Goal: Information Seeking & Learning: Check status

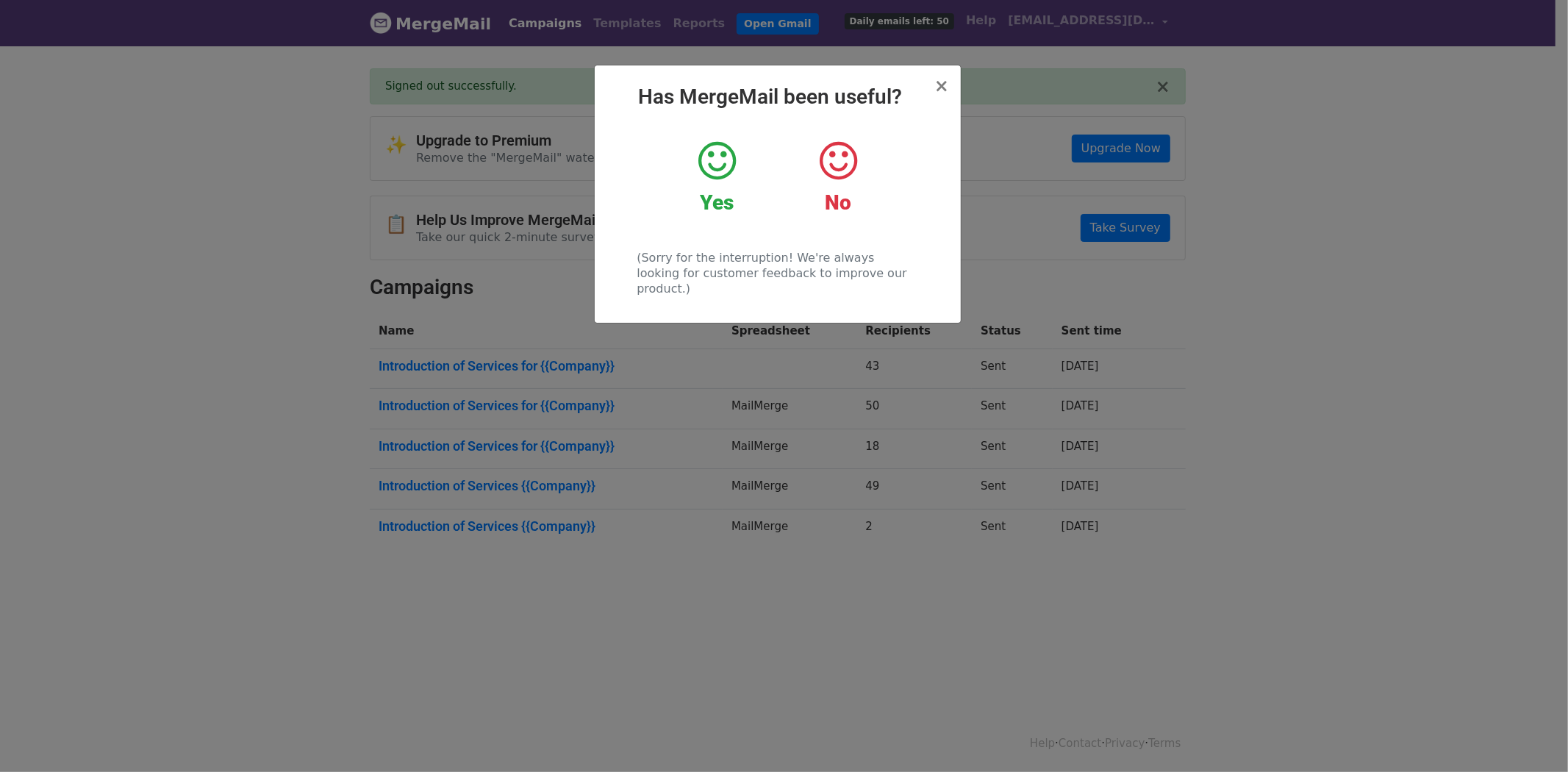
click at [721, 158] on icon at bounding box center [717, 161] width 37 height 44
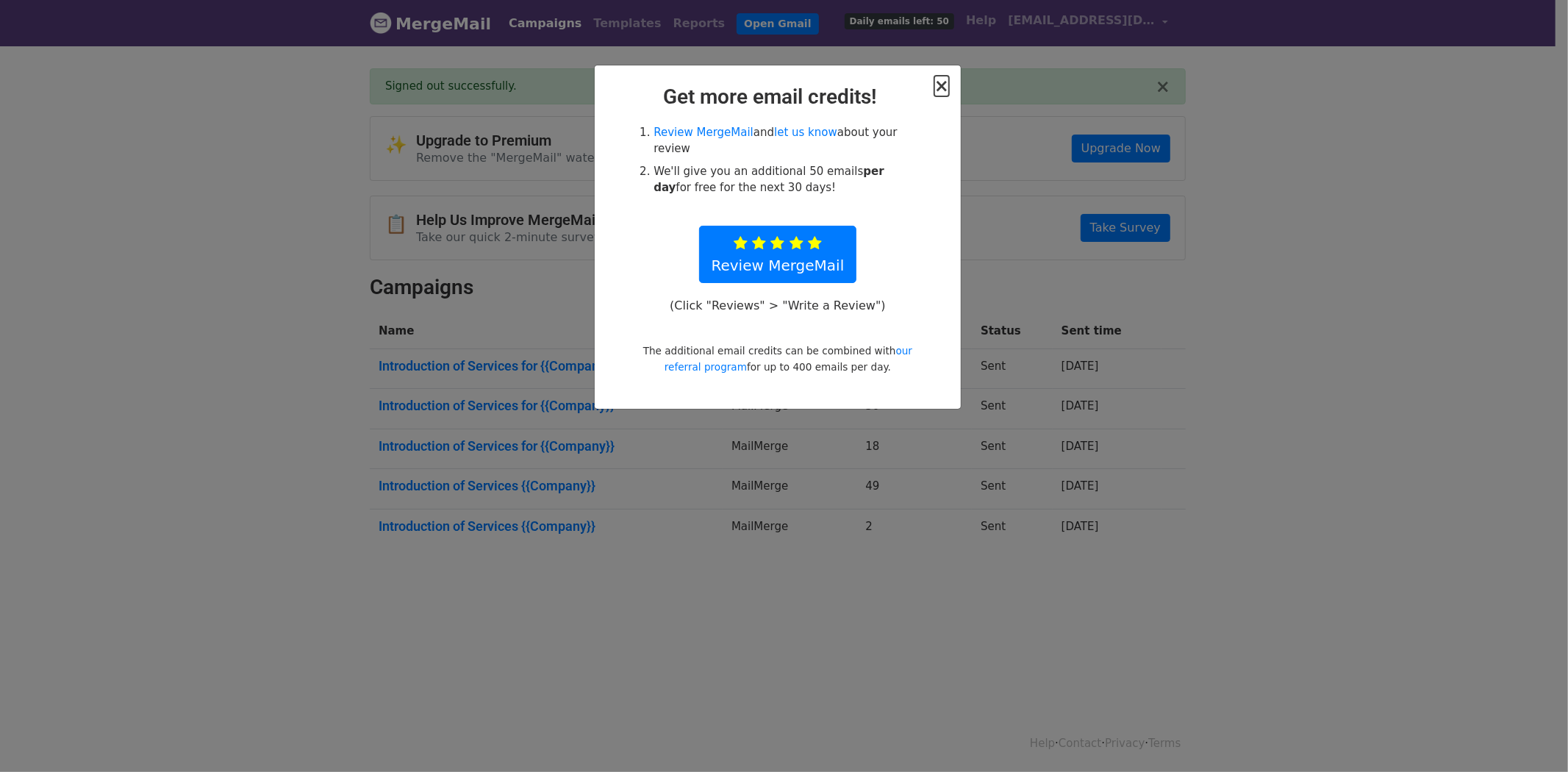
click at [941, 78] on span "×" at bounding box center [942, 86] width 15 height 20
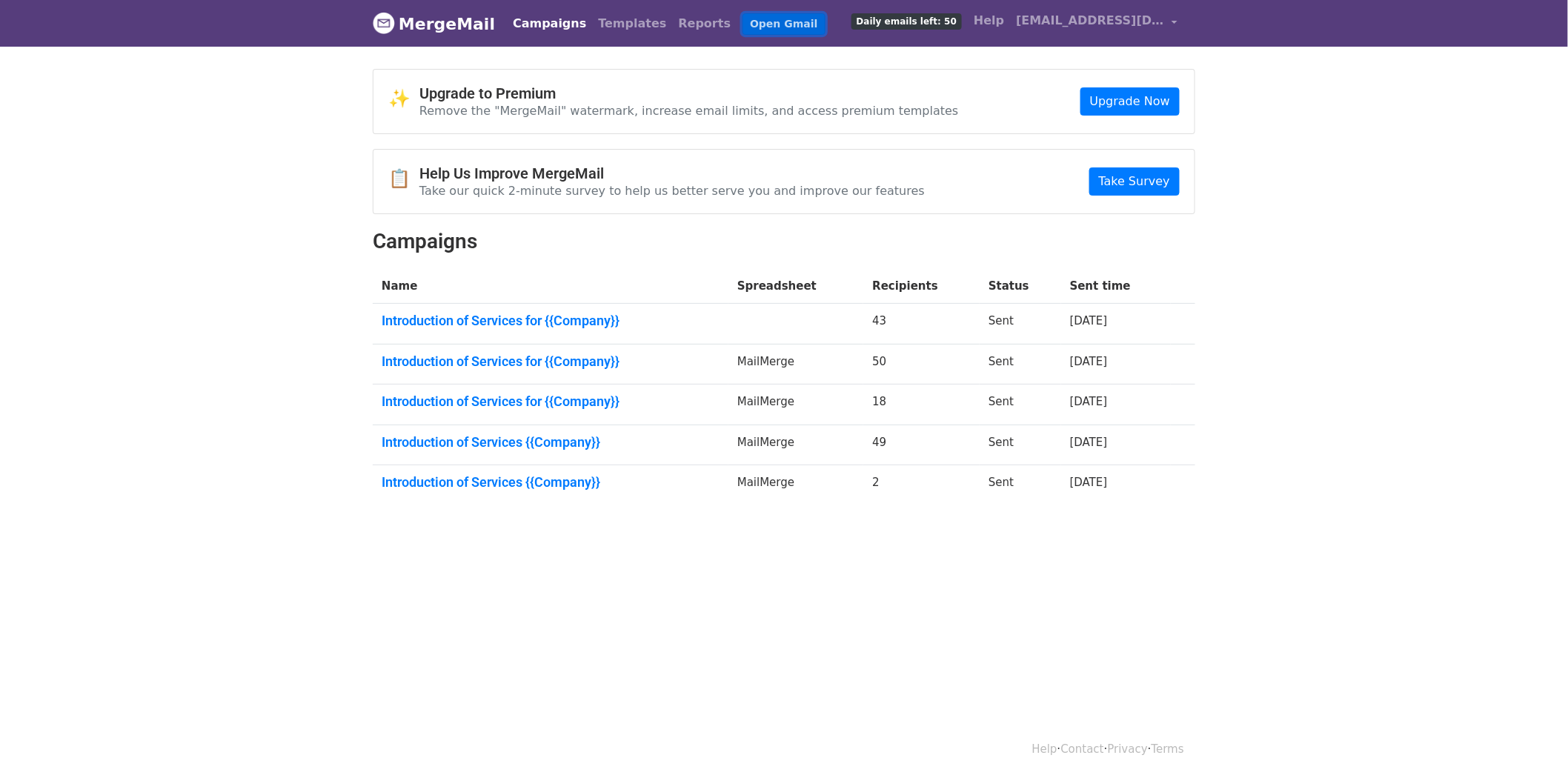
click at [742, 26] on link "Open Gmail" at bounding box center [783, 24] width 82 height 21
click at [1156, 20] on span "[EMAIL_ADDRESS][DOMAIN_NAME]" at bounding box center [1090, 21] width 148 height 18
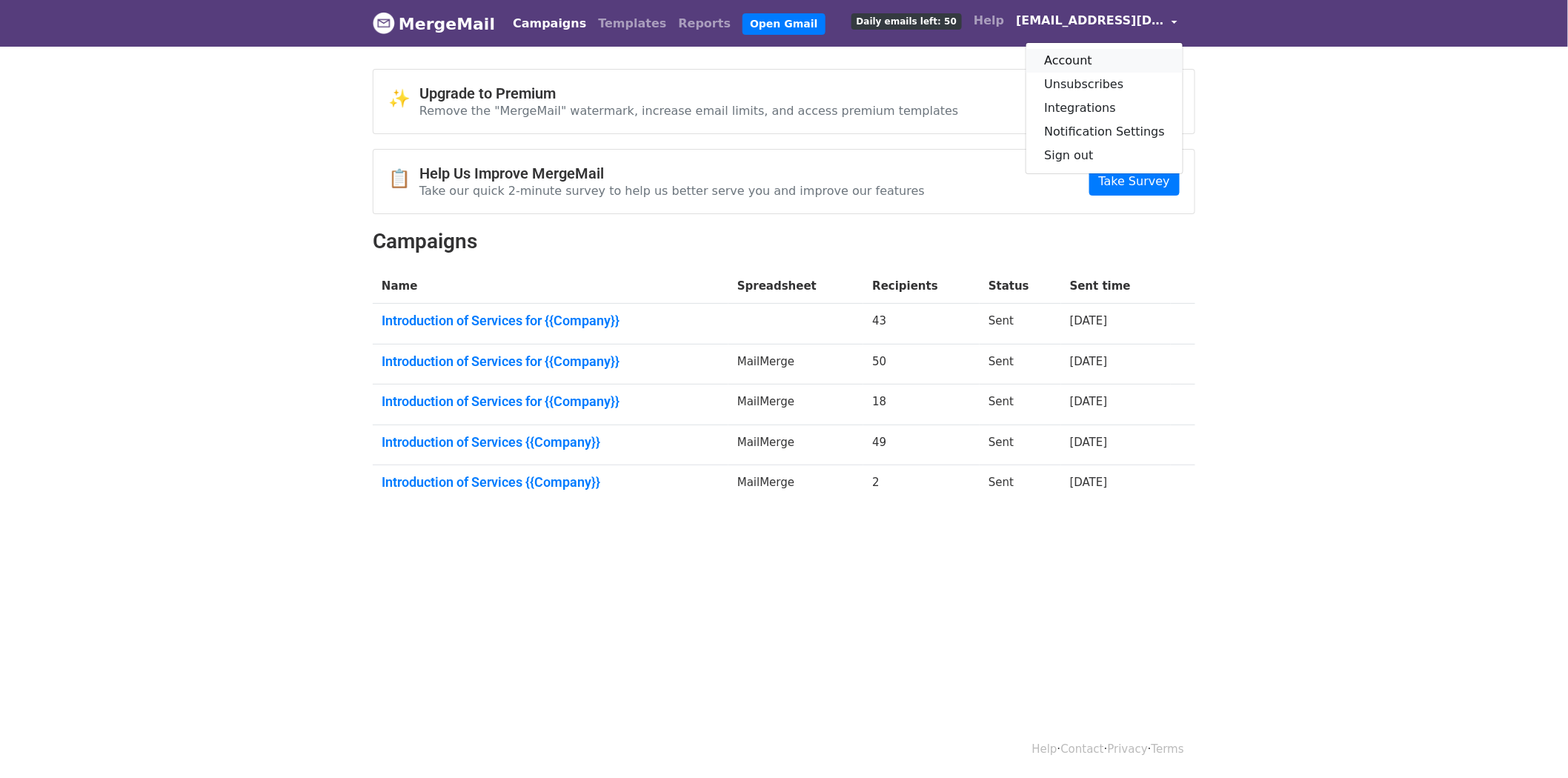
click at [1075, 56] on link "Account" at bounding box center [1104, 60] width 156 height 24
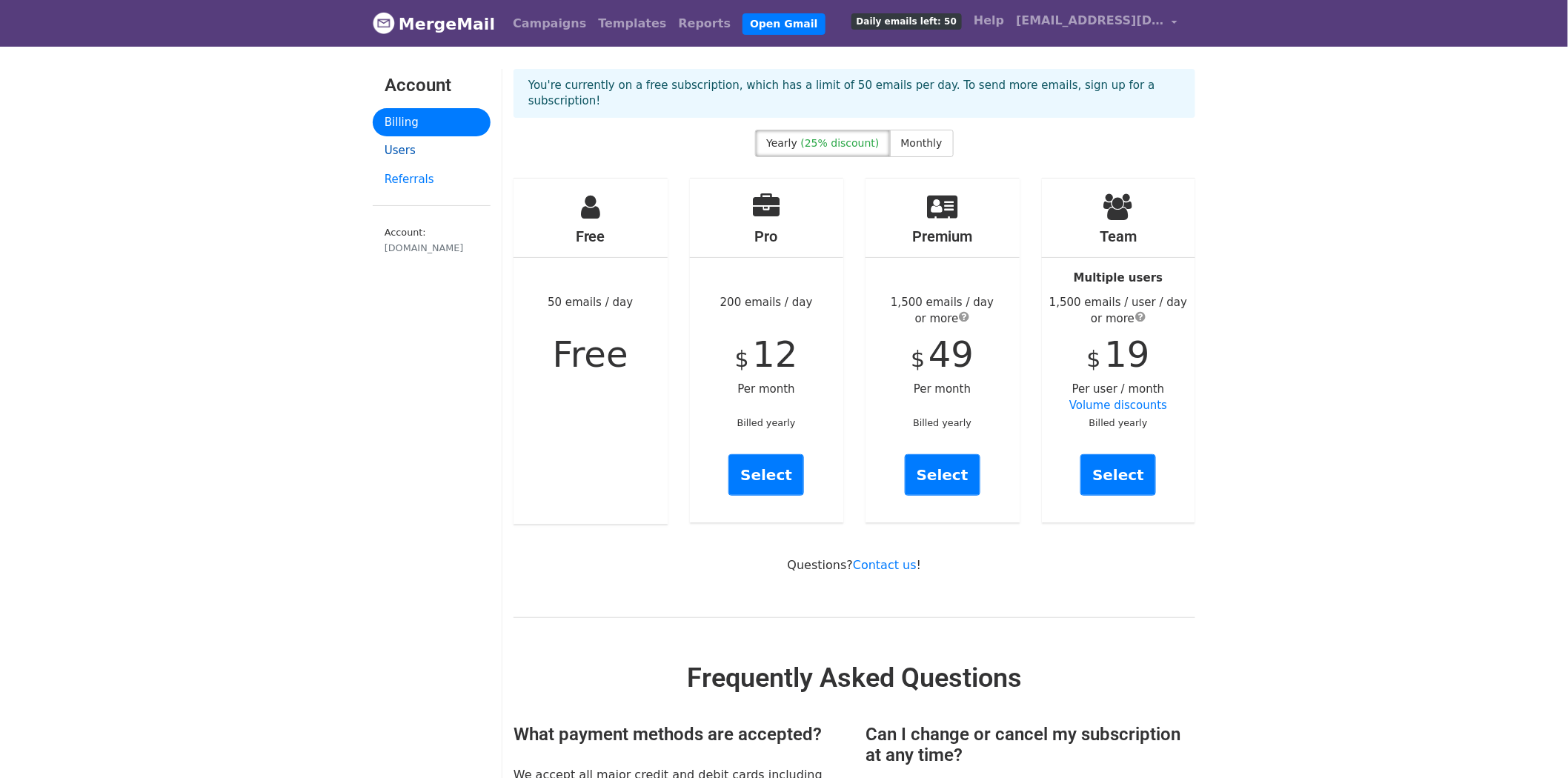
click at [420, 152] on link "Users" at bounding box center [431, 150] width 118 height 29
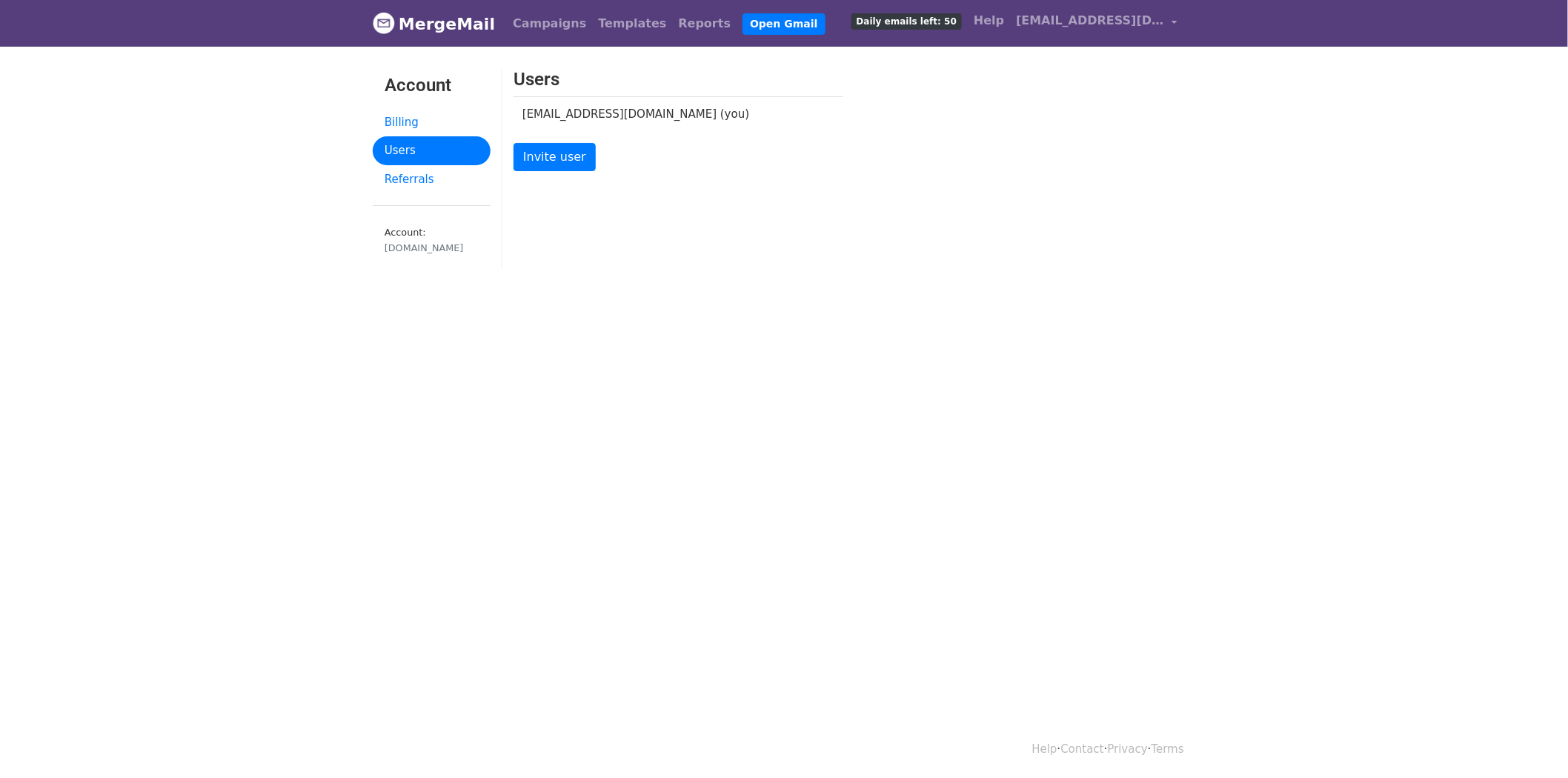
click at [429, 17] on link "MergeMail" at bounding box center [434, 24] width 122 height 31
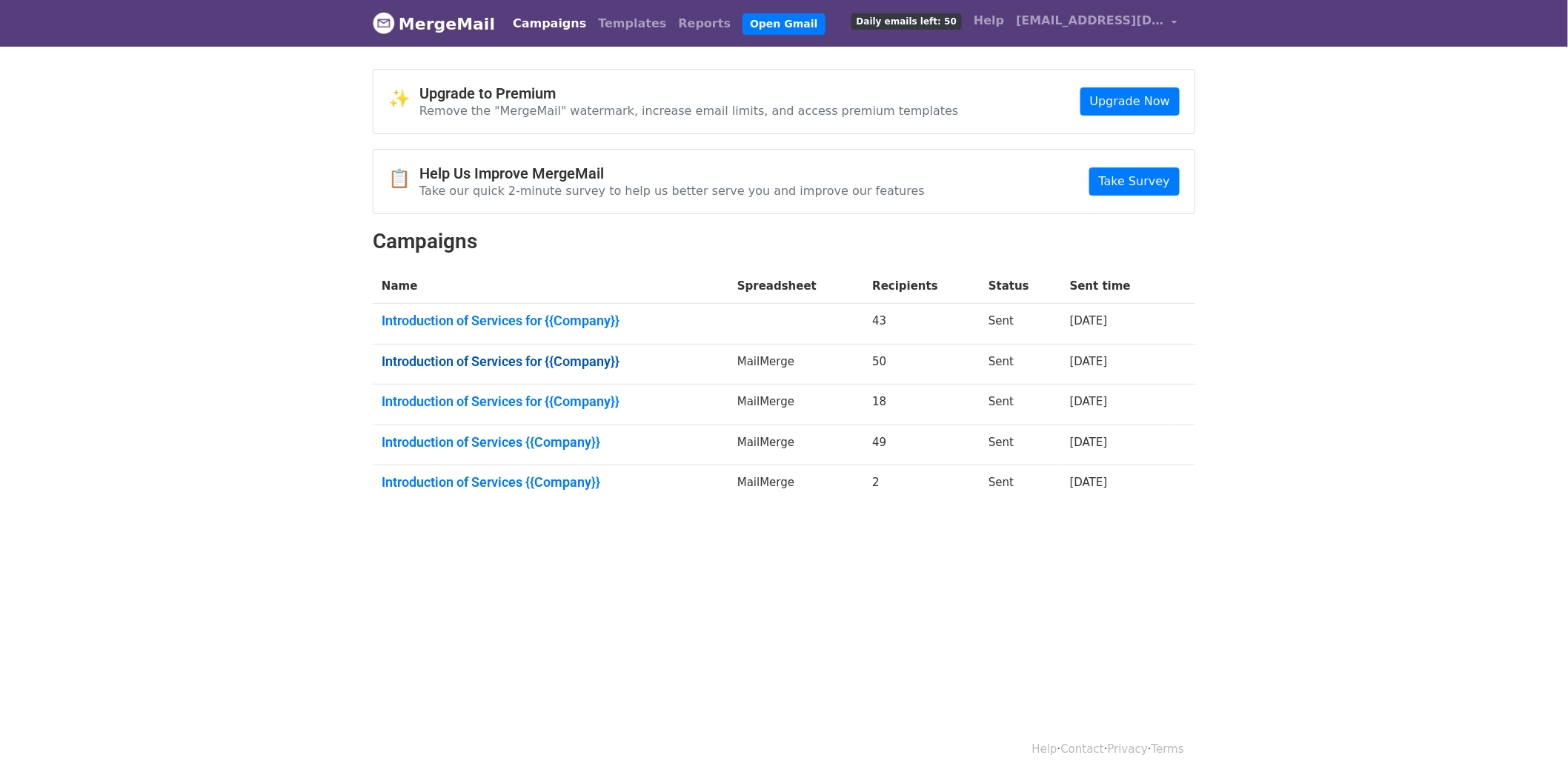
click at [482, 358] on link "Introduction of Services for {{Company}}" at bounding box center [550, 362] width 338 height 16
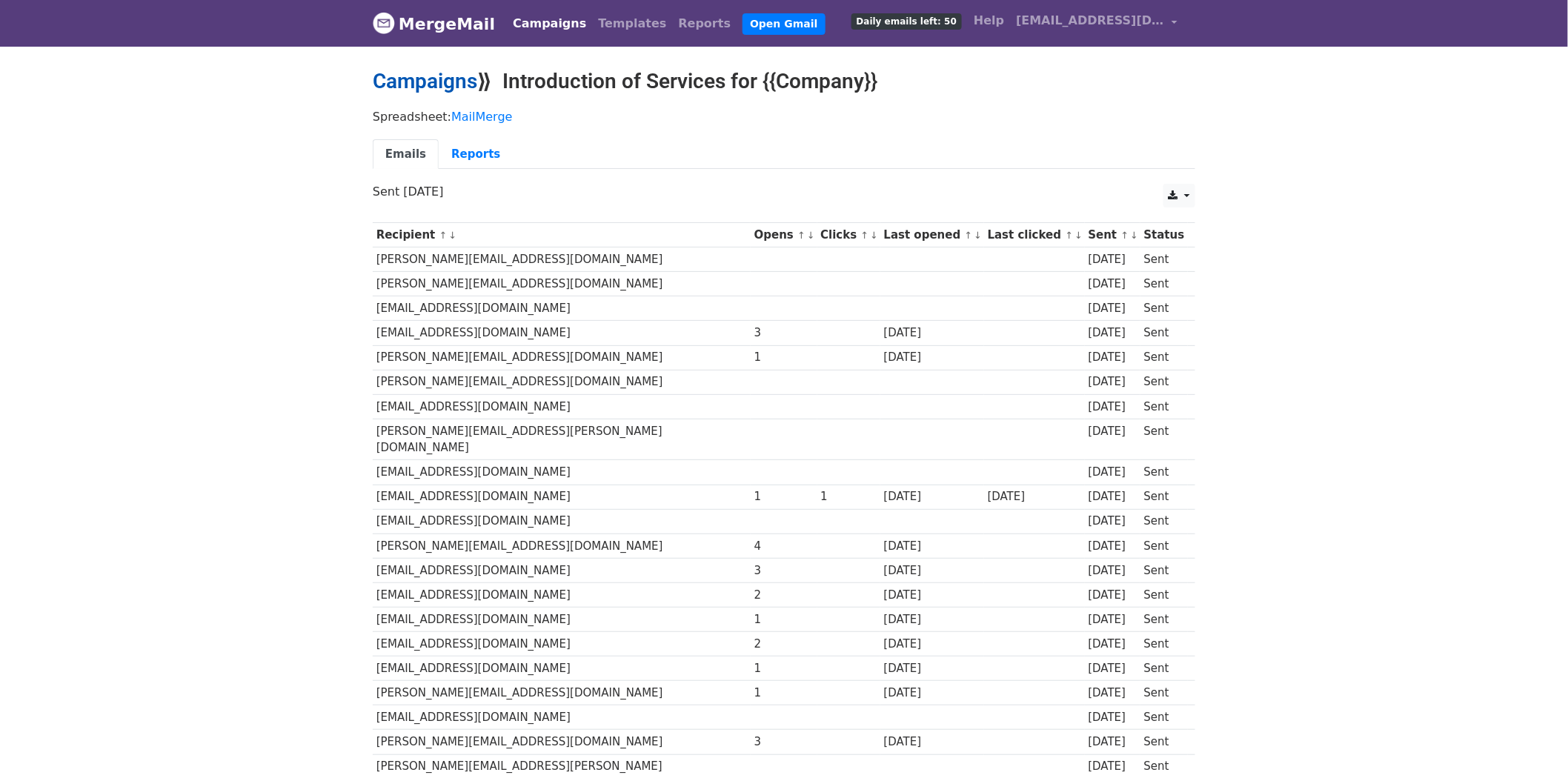
click at [398, 77] on link "Campaigns" at bounding box center [425, 81] width 104 height 24
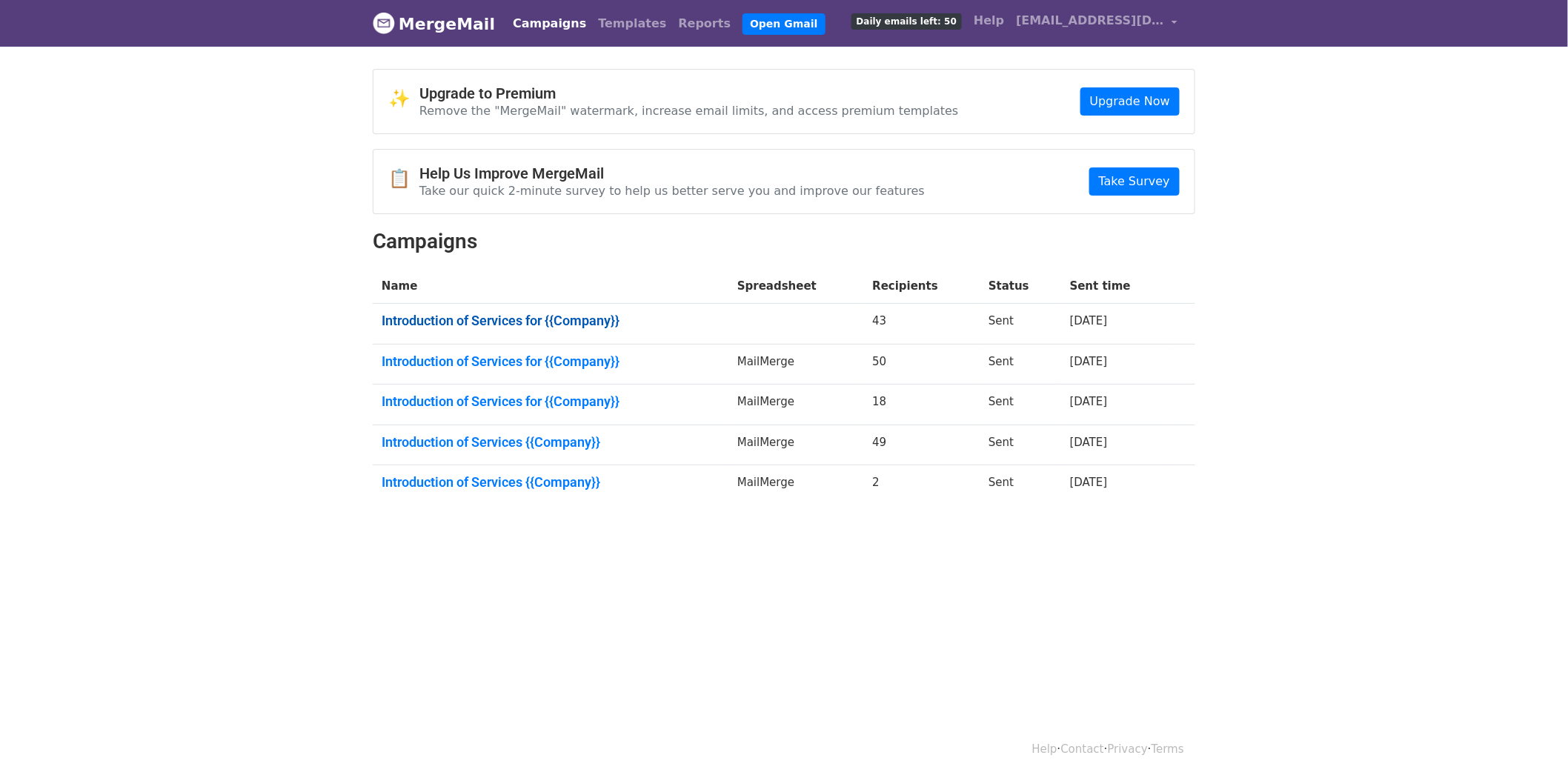
click at [523, 323] on link "Introduction of Services for {{Company}}" at bounding box center [550, 321] width 338 height 16
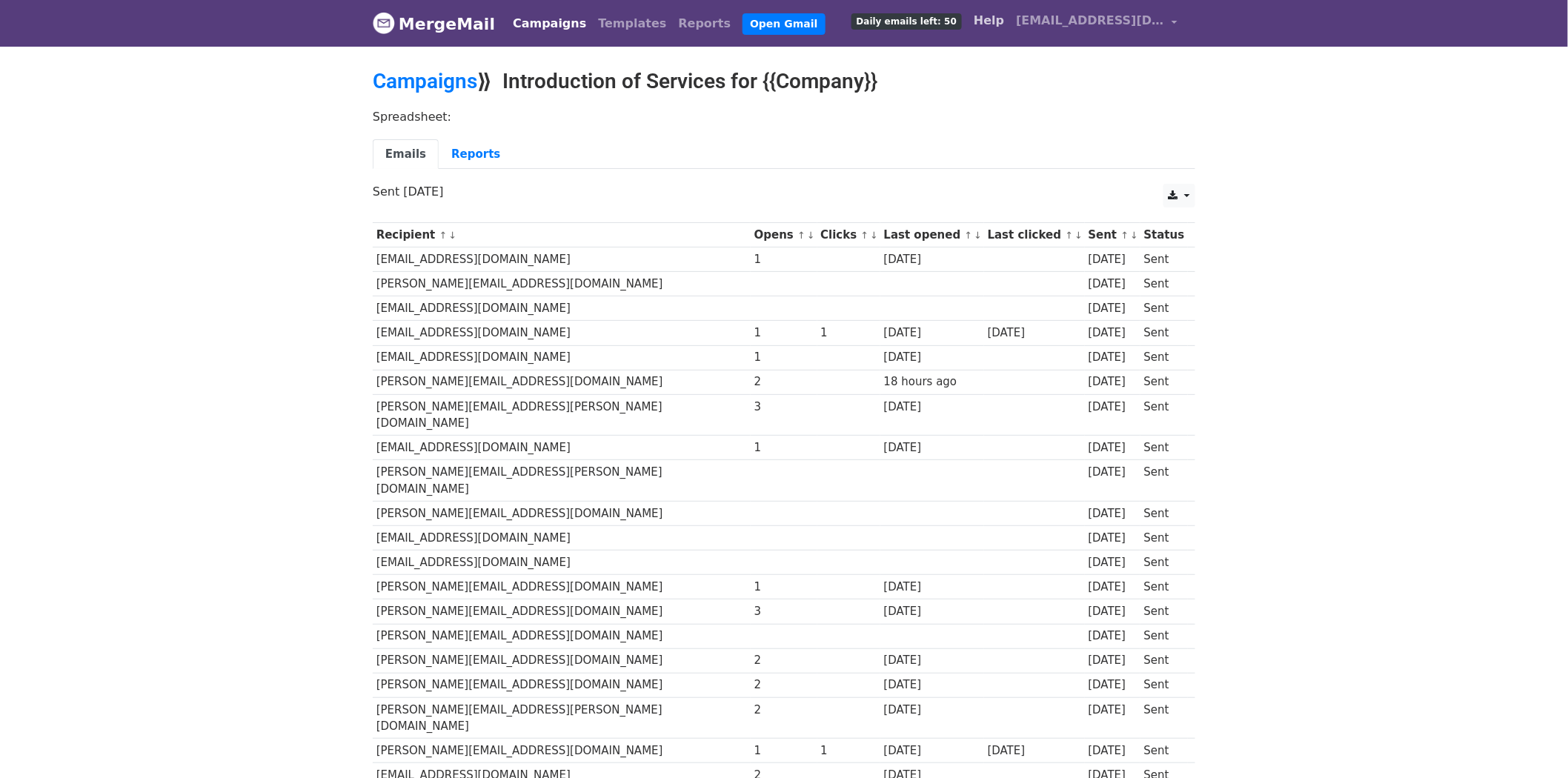
click at [1004, 24] on link "Help" at bounding box center [989, 20] width 42 height 29
click at [1141, 20] on span "[EMAIL_ADDRESS][DOMAIN_NAME]" at bounding box center [1090, 21] width 148 height 18
click at [1072, 160] on link "Sign out" at bounding box center [1104, 155] width 156 height 24
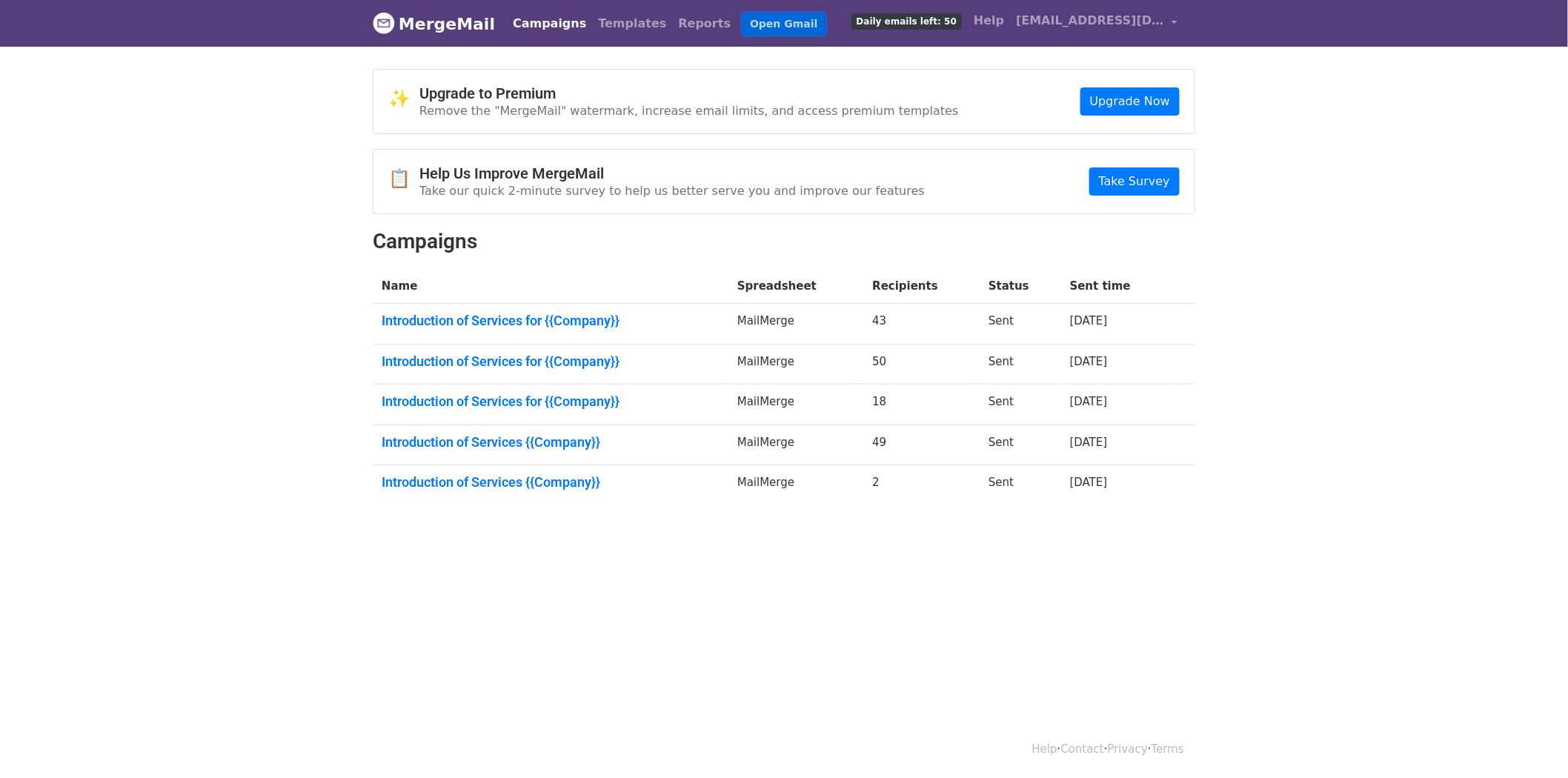
click at [742, 24] on link "Open Gmail" at bounding box center [783, 24] width 82 height 21
click at [673, 23] on link "Reports" at bounding box center [705, 24] width 64 height 29
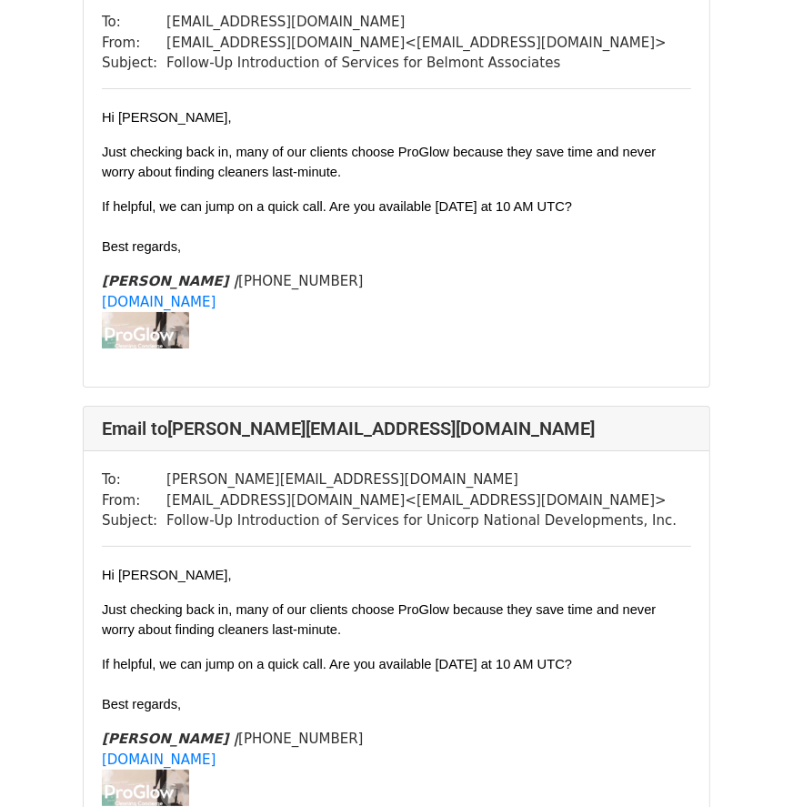
scroll to position [3233, 0]
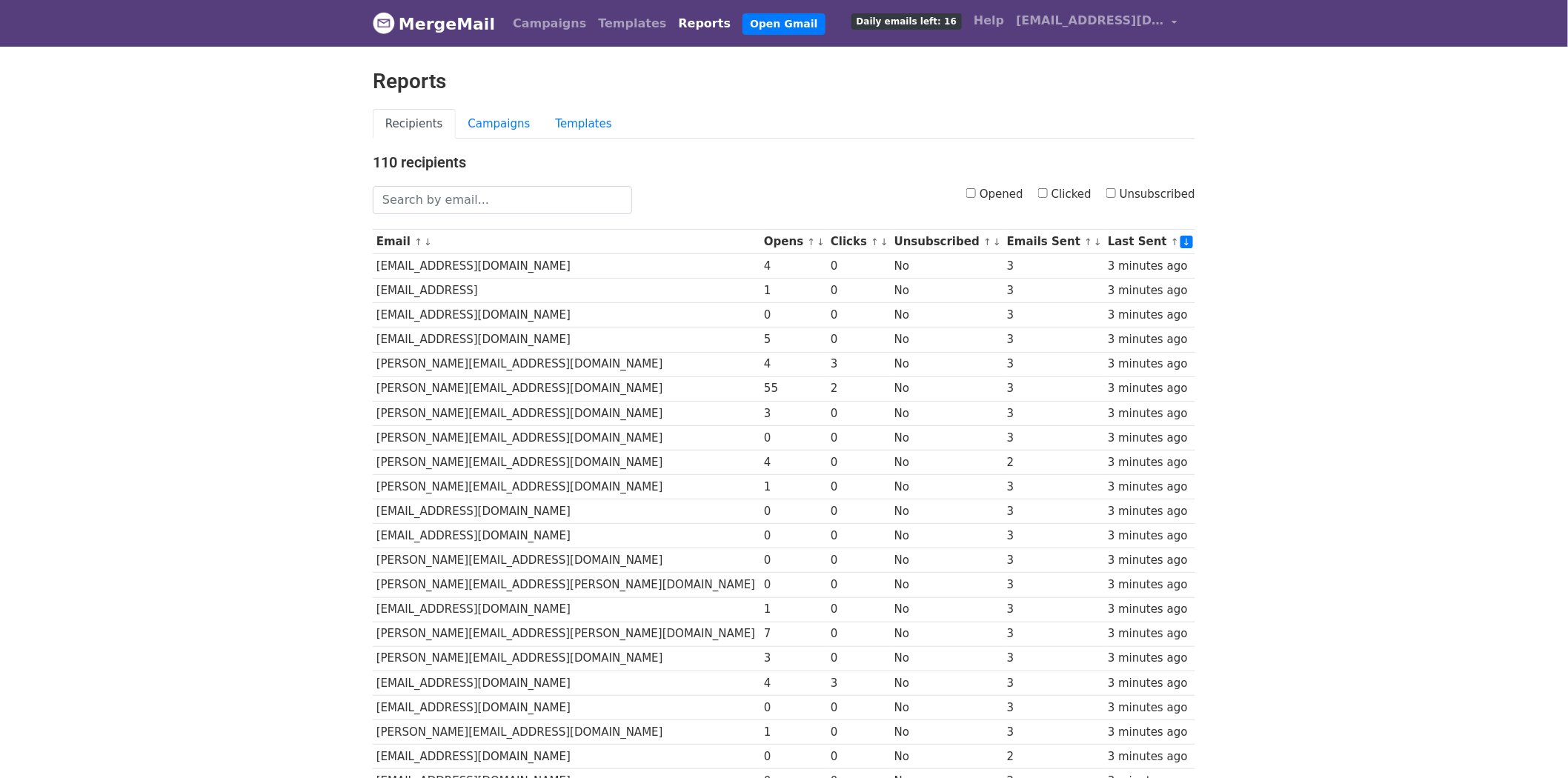
click at [1048, 192] on input "Clicked" at bounding box center [1043, 193] width 10 height 10
click at [1046, 193] on input "Clicked" at bounding box center [1043, 193] width 10 height 10
checkbox input "false"
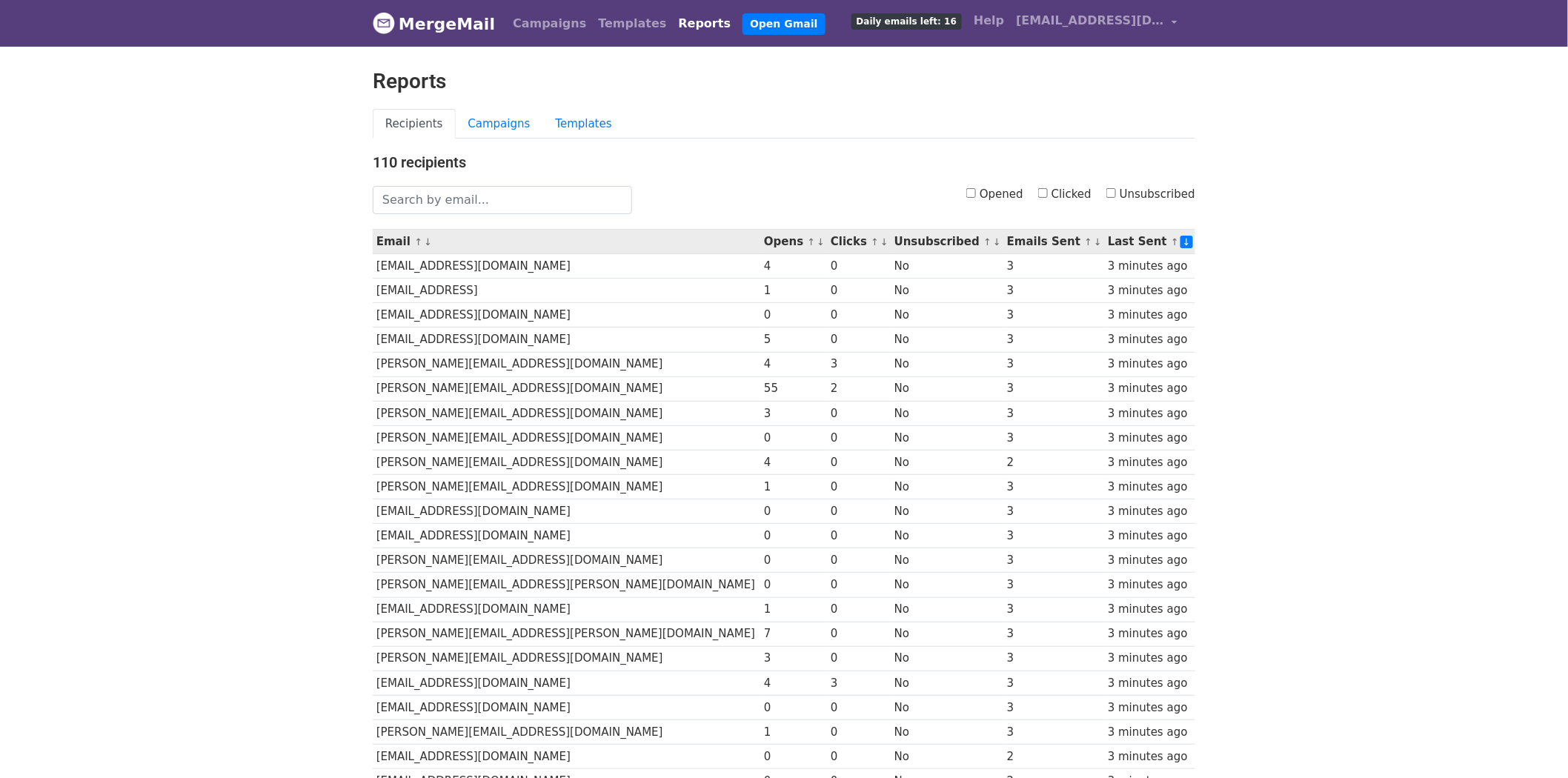
click at [870, 241] on small "↑ ↓" at bounding box center [878, 242] width 15 height 11
click at [880, 241] on link "↓" at bounding box center [884, 242] width 8 height 11
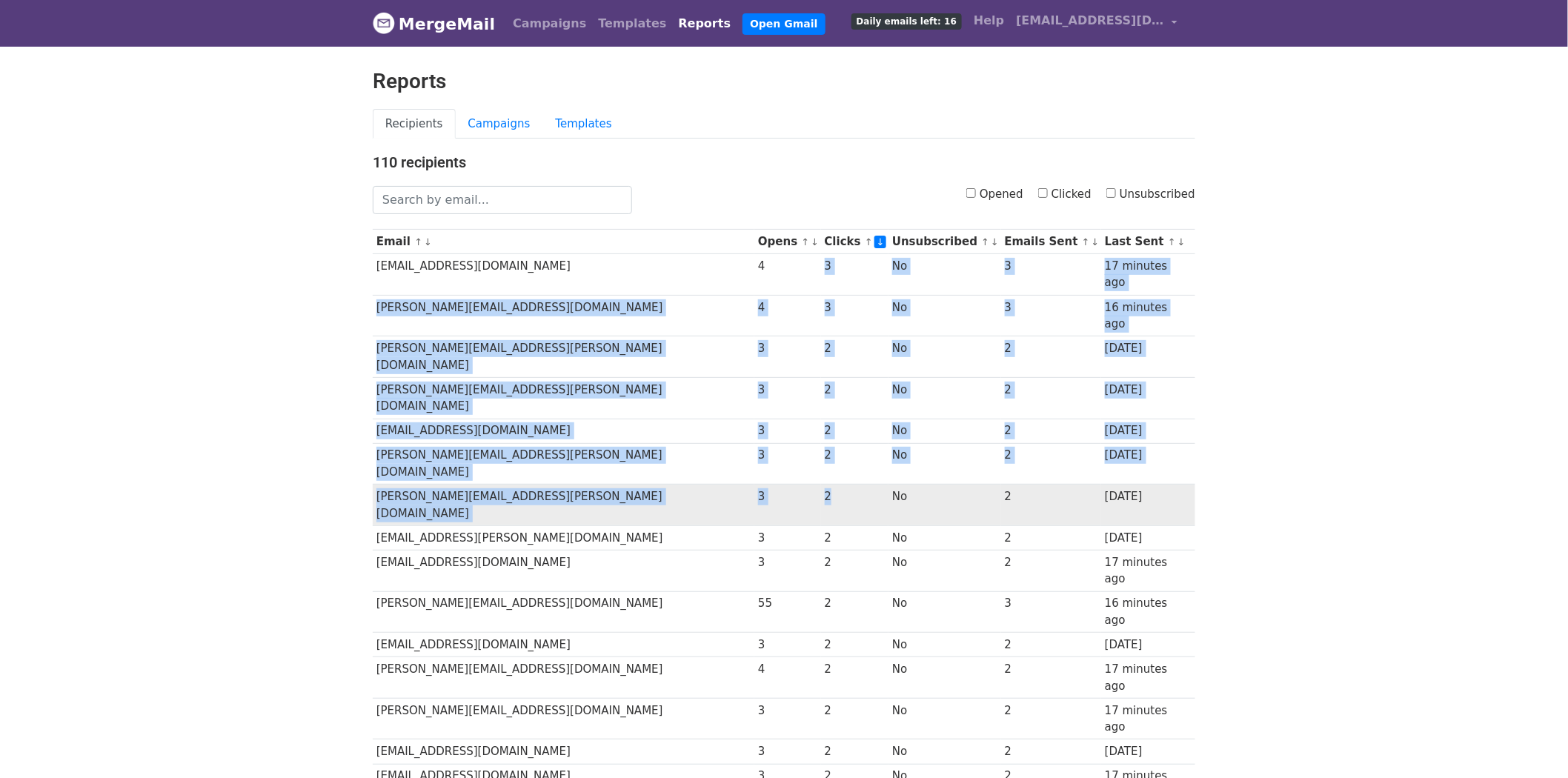
drag, startPoint x: 743, startPoint y: 267, endPoint x: 768, endPoint y: 411, distance: 146.2
click at [768, 411] on tbody "Email ↑ ↓ Opens ↑ ↓ Clicks ↑ ↓ Unsubscribed ↑ ↓ Emails Sent ↑ ↓ Last Sent ↑ ↓ […" at bounding box center [783, 742] width 822 height 1026
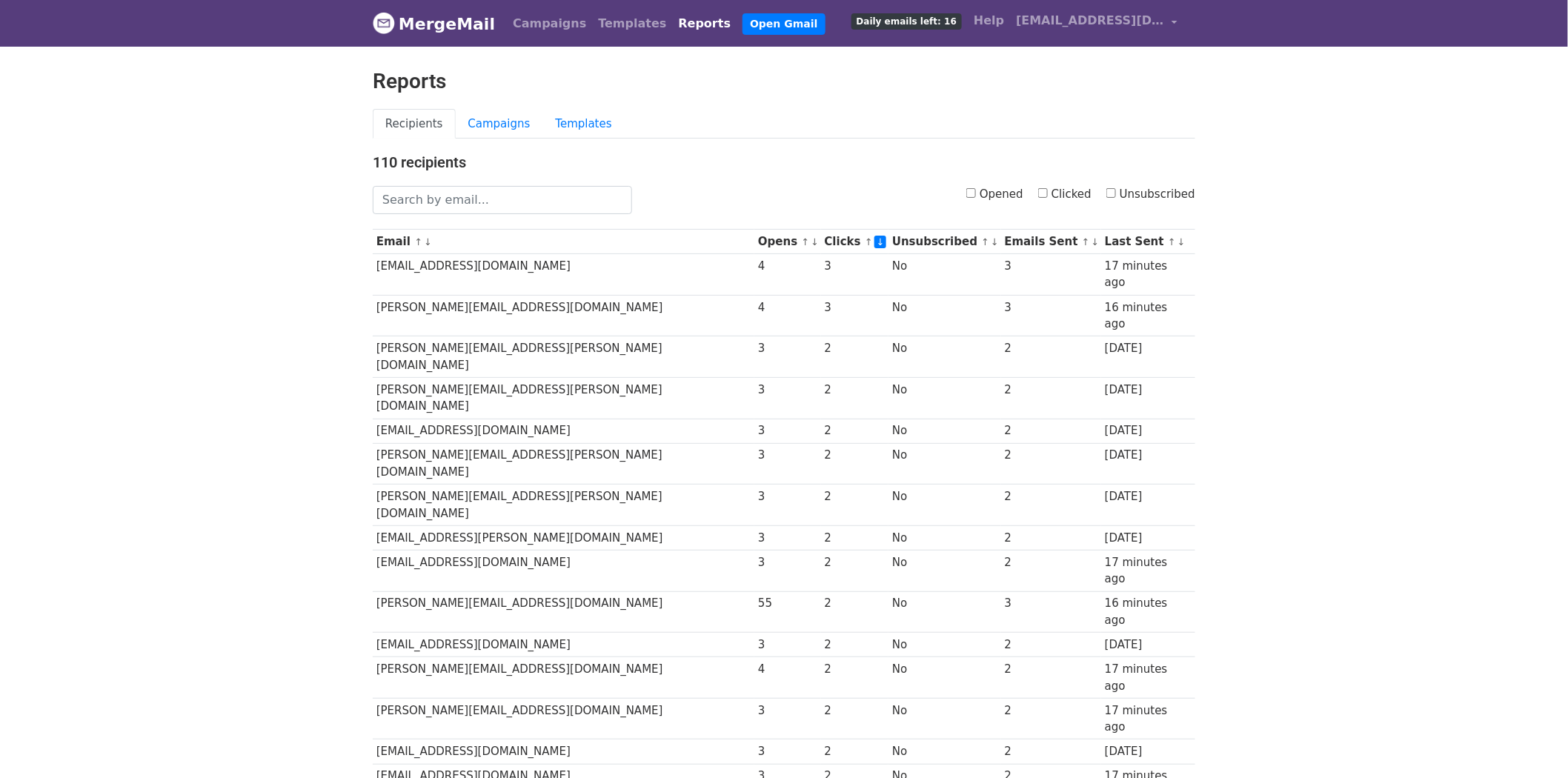
click at [1287, 298] on body "MergeMail Campaigns Templates Reports Open Gmail Daily emails left: 16 Help [EM…" at bounding box center [784, 706] width 1568 height 1413
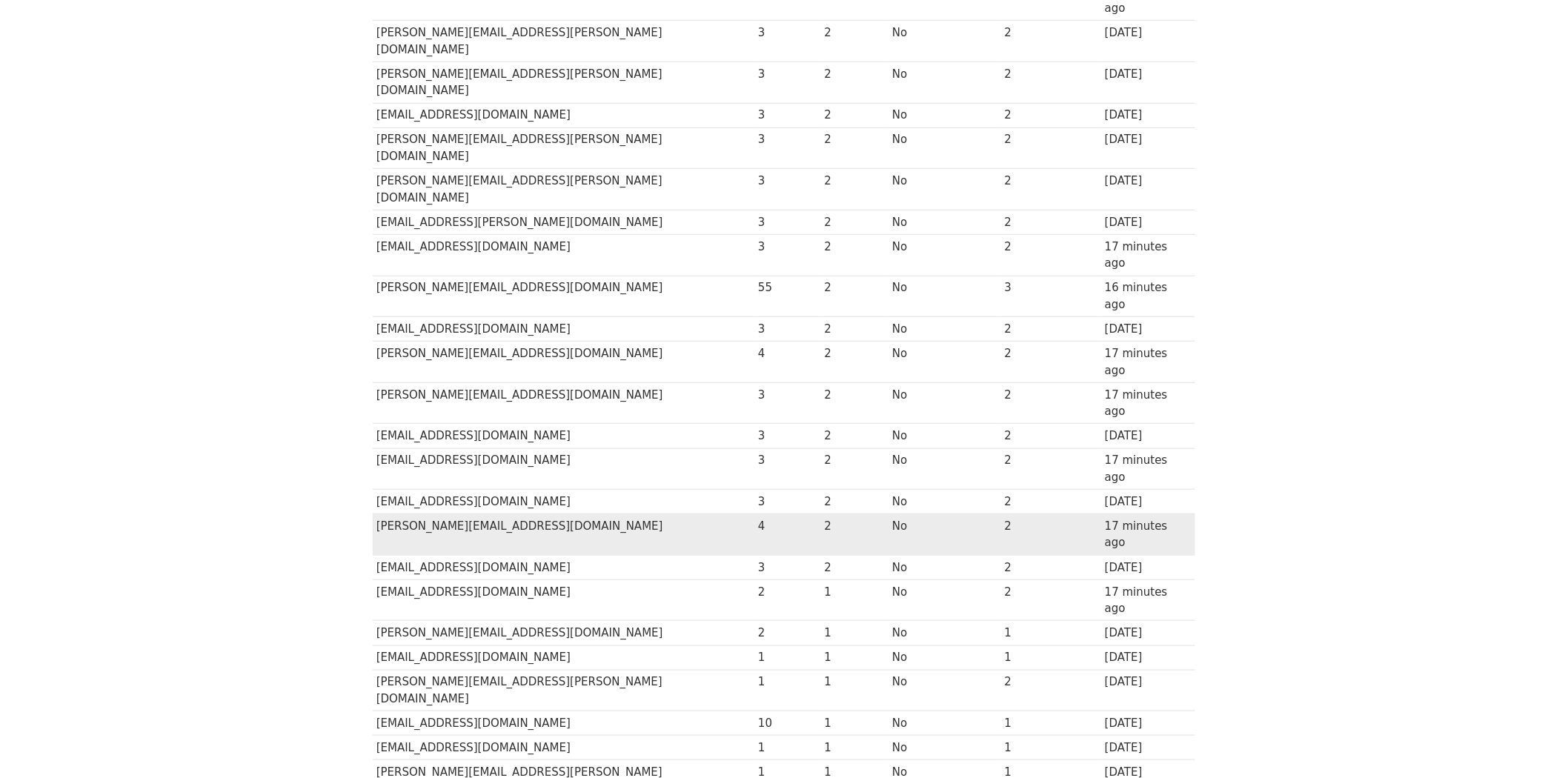
scroll to position [329, 0]
